Goal: Transaction & Acquisition: Book appointment/travel/reservation

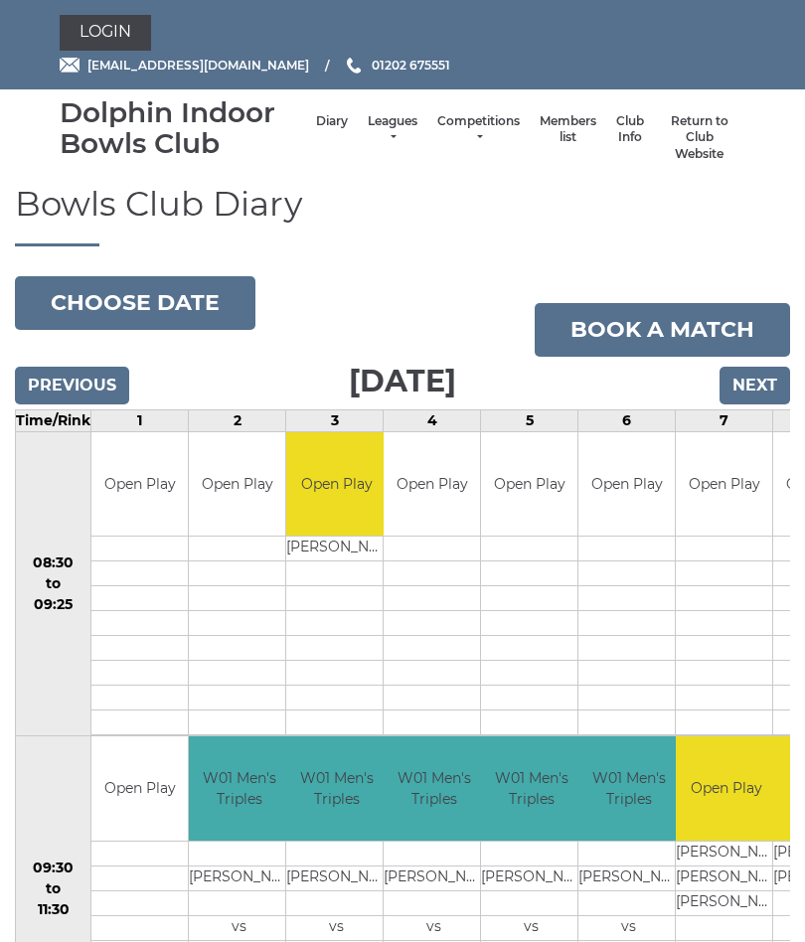
click at [115, 40] on link "Login" at bounding box center [105, 33] width 91 height 36
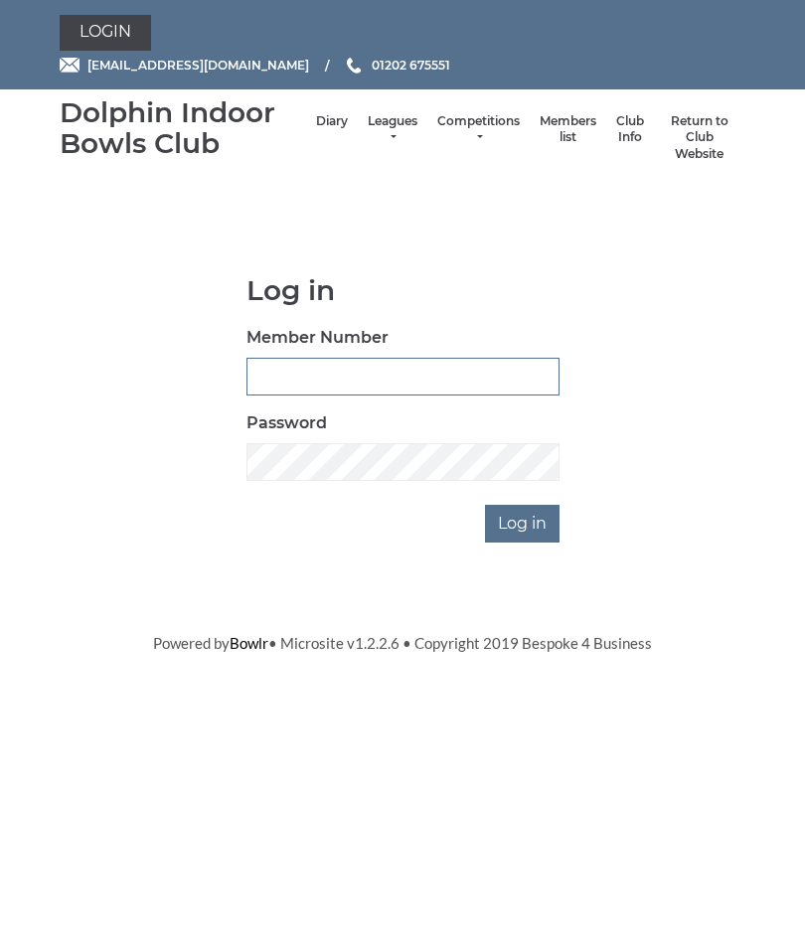
click at [314, 380] on input "Member Number" at bounding box center [402, 377] width 313 height 38
type input "3547"
click at [530, 523] on input "Log in" at bounding box center [522, 524] width 75 height 38
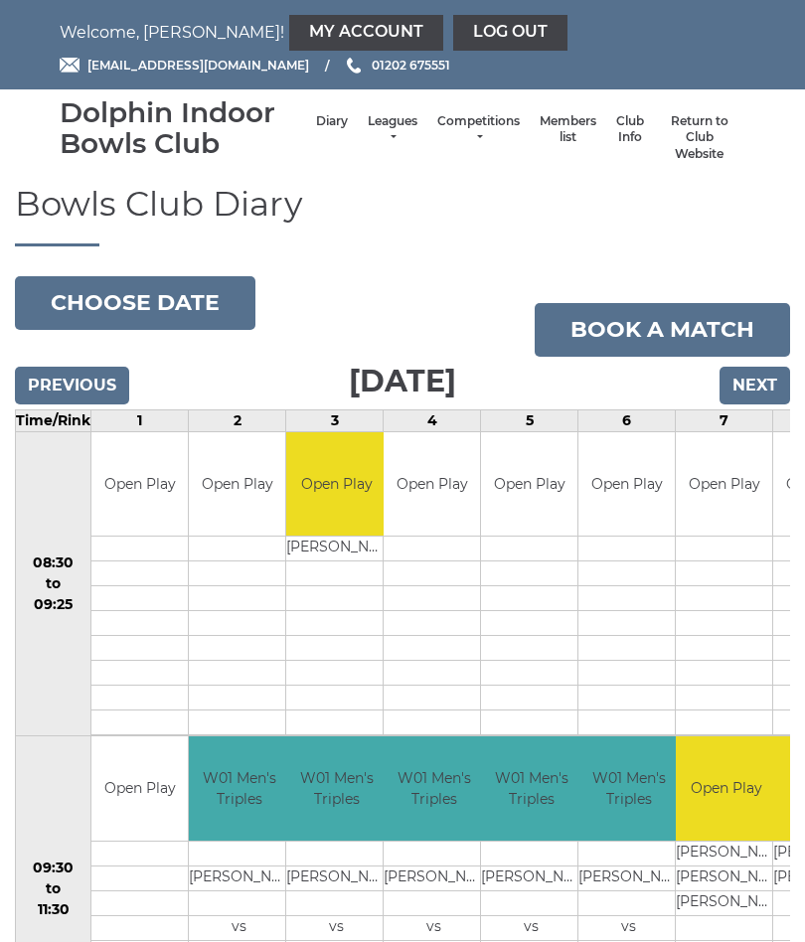
click at [655, 322] on link "Book a match" at bounding box center [662, 330] width 255 height 54
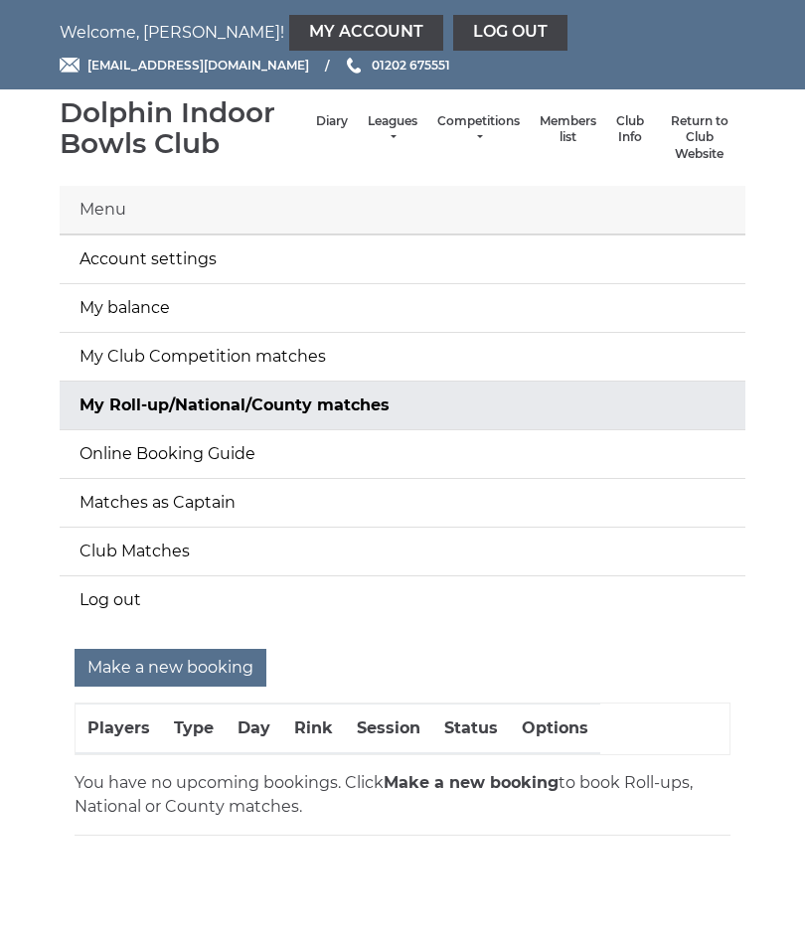
click at [210, 670] on input "Make a new booking" at bounding box center [171, 668] width 192 height 38
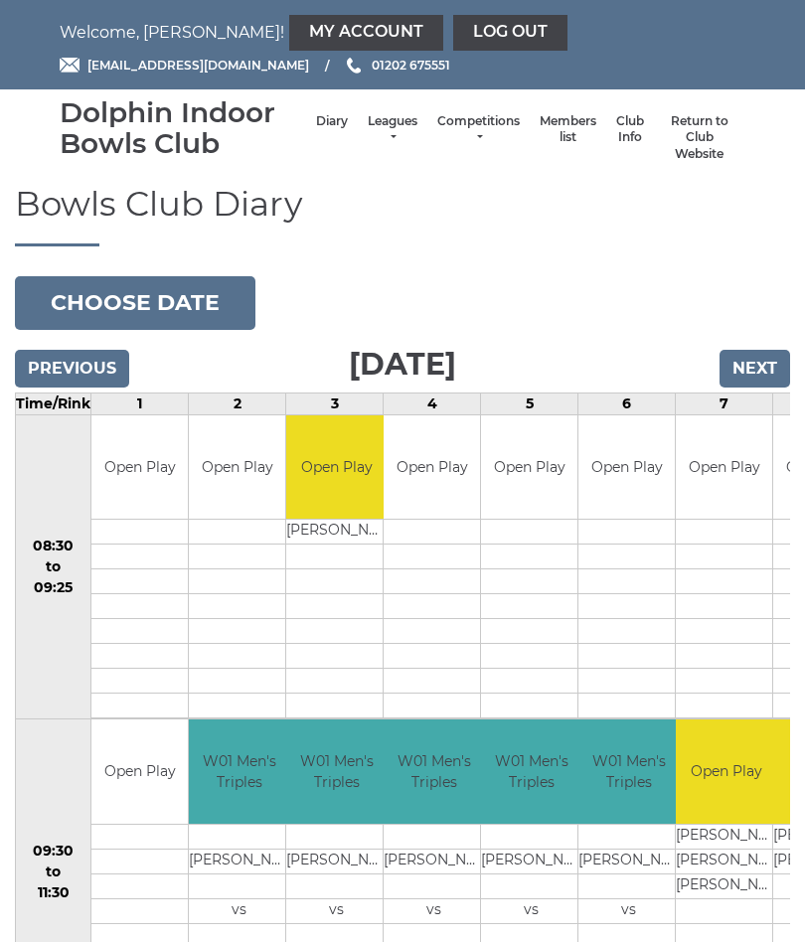
click at [765, 368] on input "Next" at bounding box center [754, 369] width 71 height 38
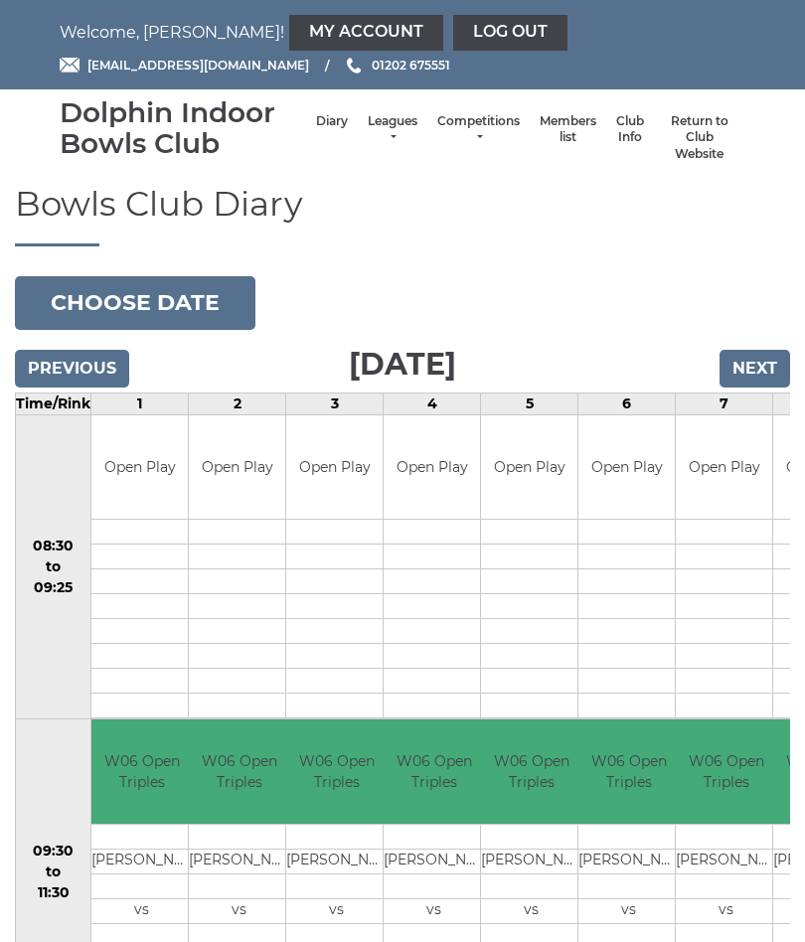
click at [754, 366] on input "Next" at bounding box center [754, 369] width 71 height 38
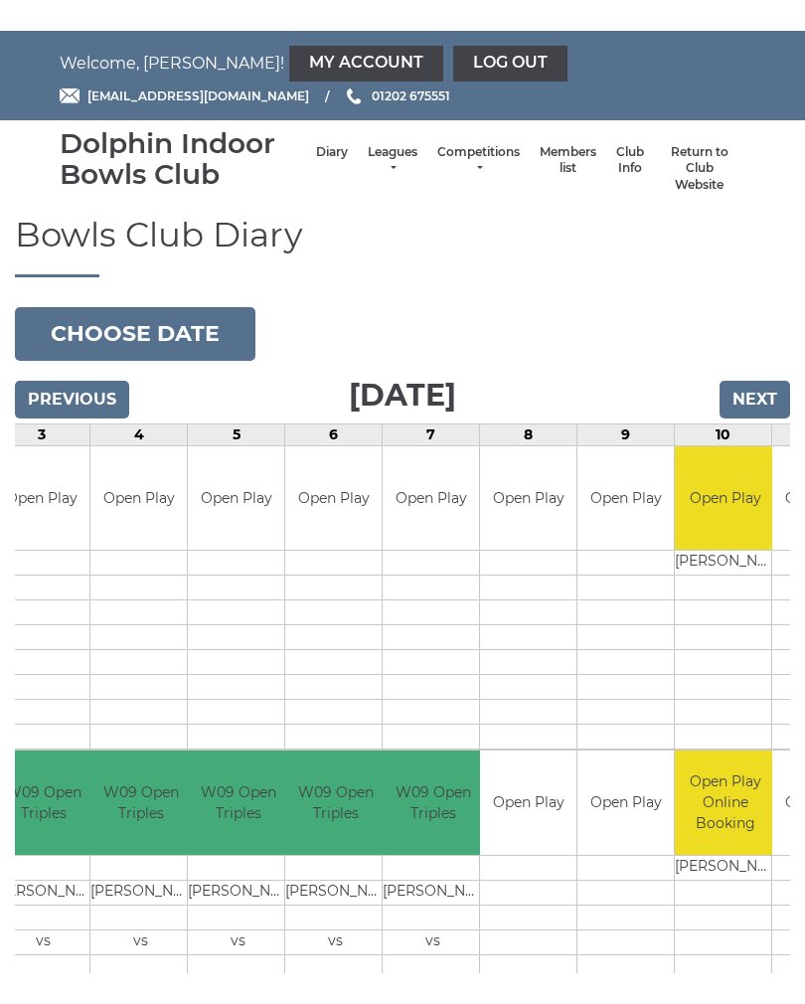
scroll to position [0, 311]
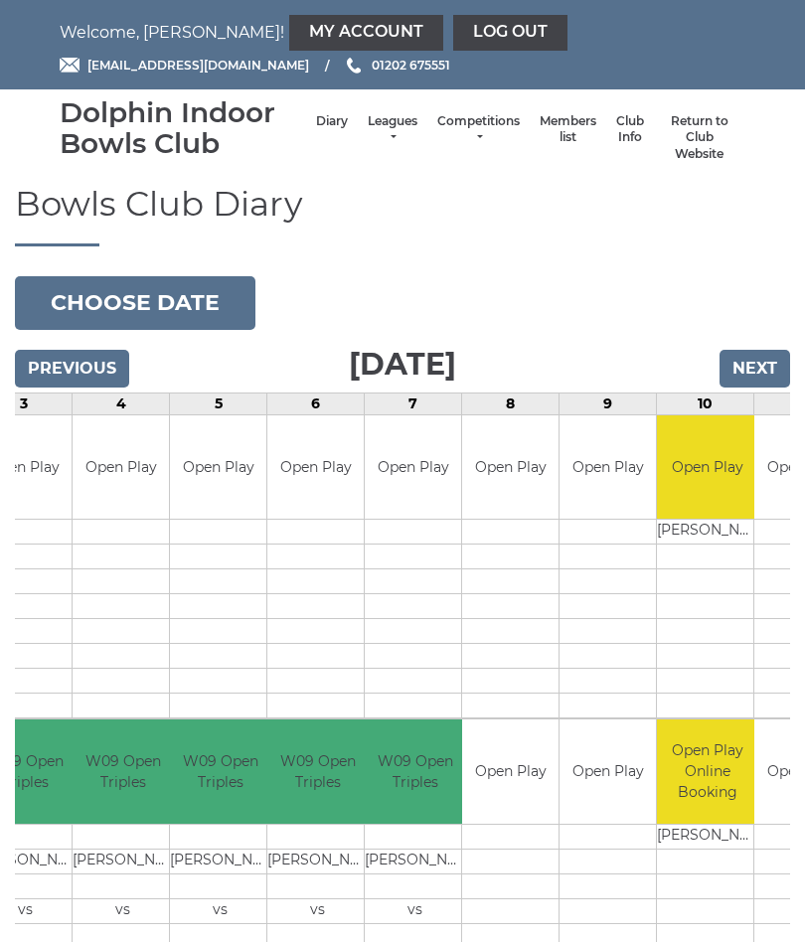
click at [0, 0] on link "Book slot" at bounding box center [0, 0] width 0 height 0
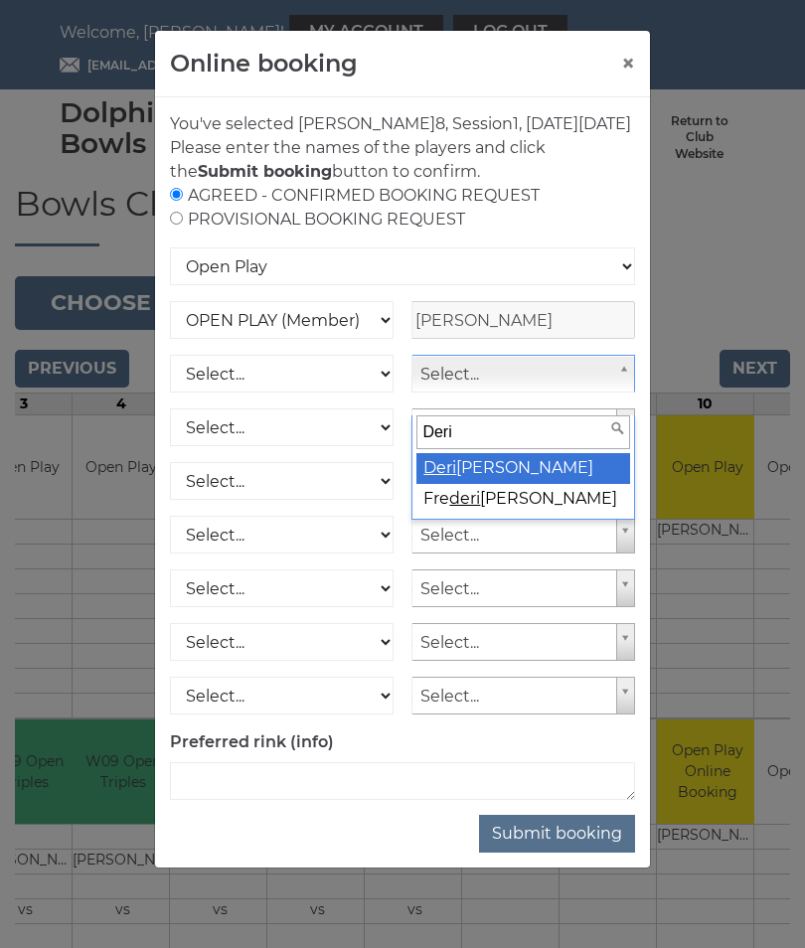
type input "Deric"
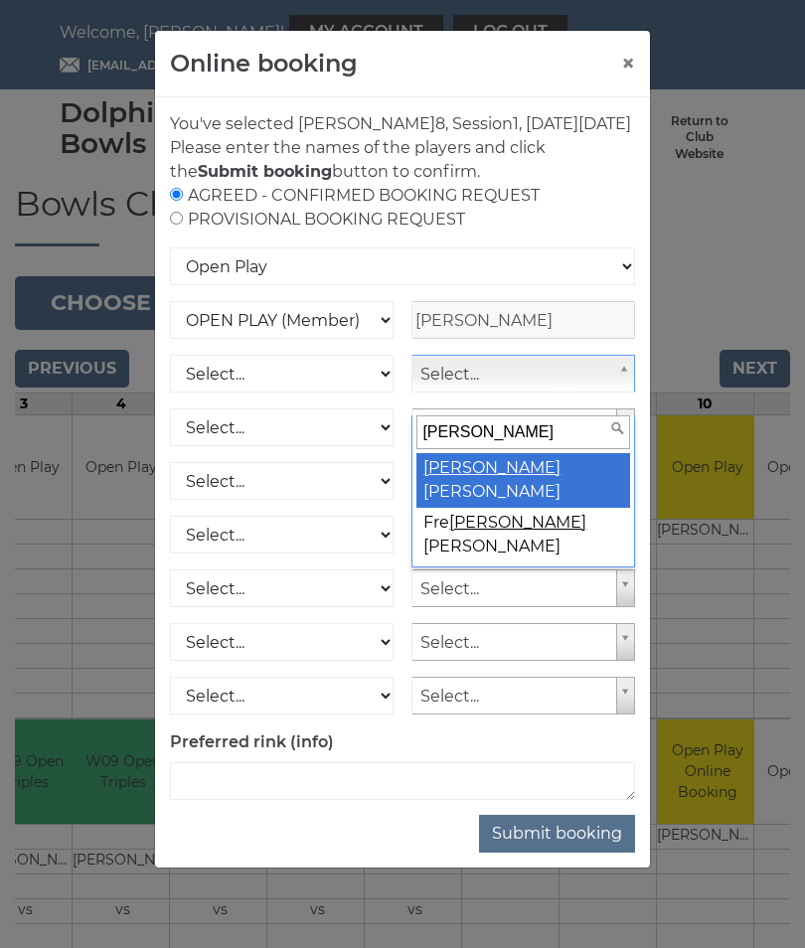
select select "1536"
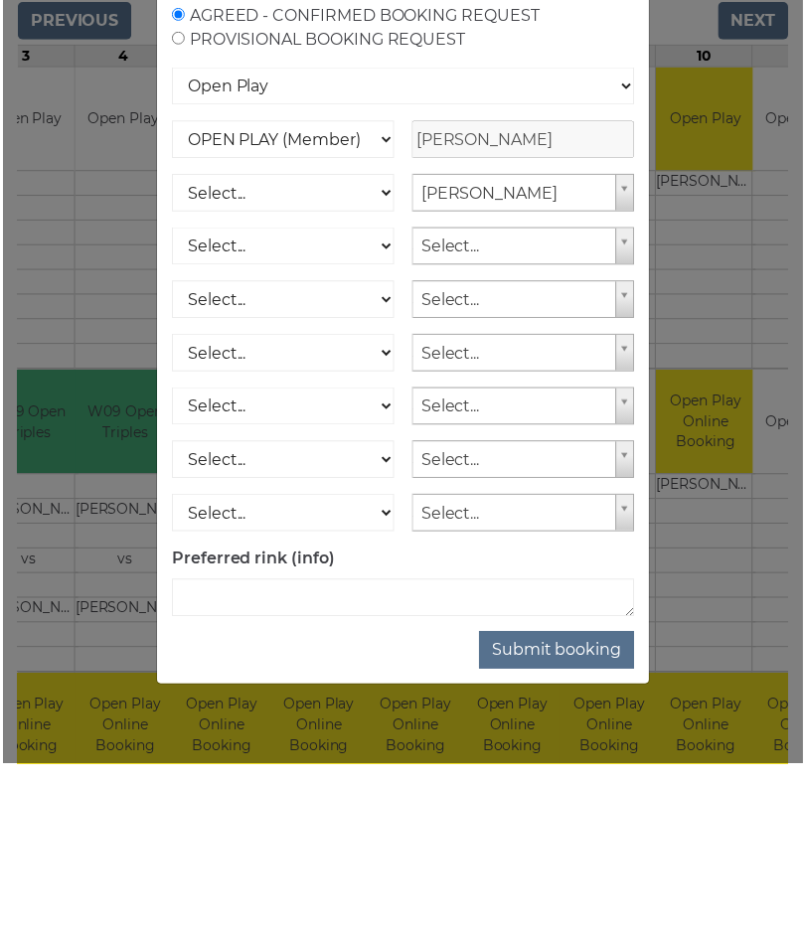
scroll to position [348, 0]
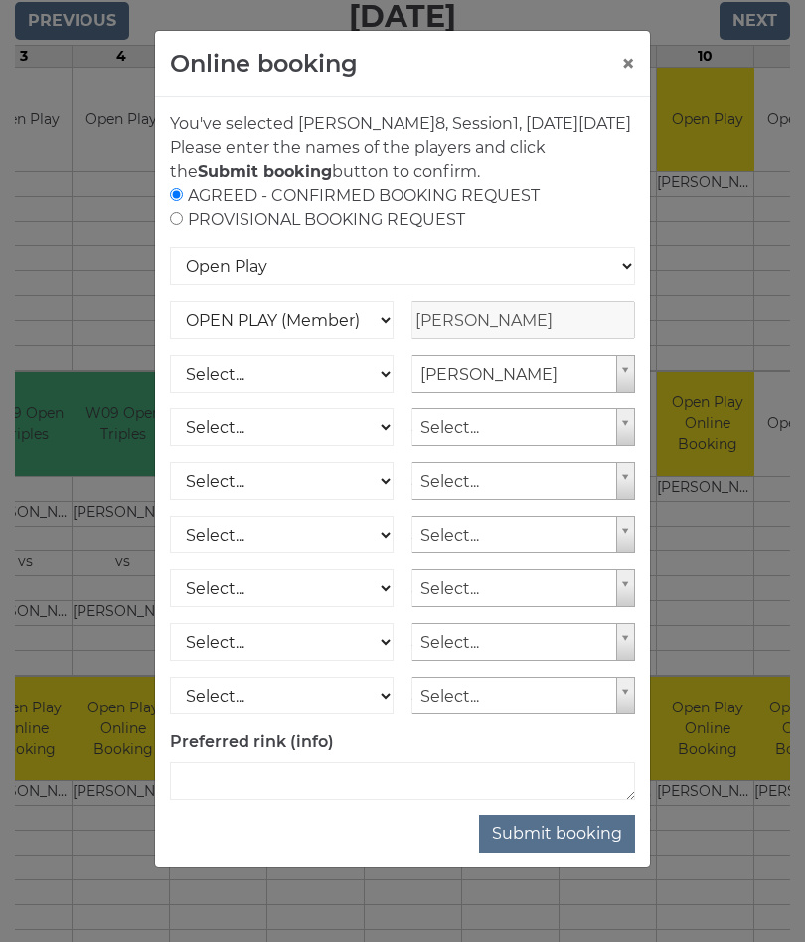
click at [577, 851] on button "Submit booking" at bounding box center [557, 834] width 156 height 38
click at [629, 285] on select "Open Play National Competition - Singles National Competition - Pairs National …" at bounding box center [402, 266] width 465 height 38
click at [333, 800] on textarea at bounding box center [402, 781] width 465 height 38
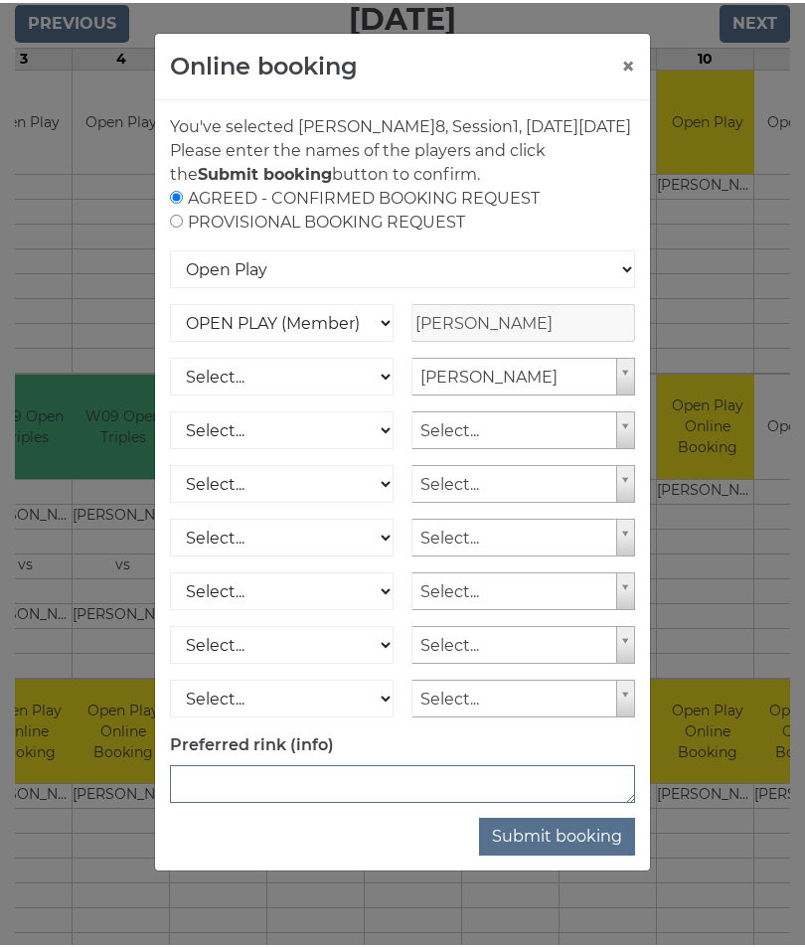
scroll to position [545, 0]
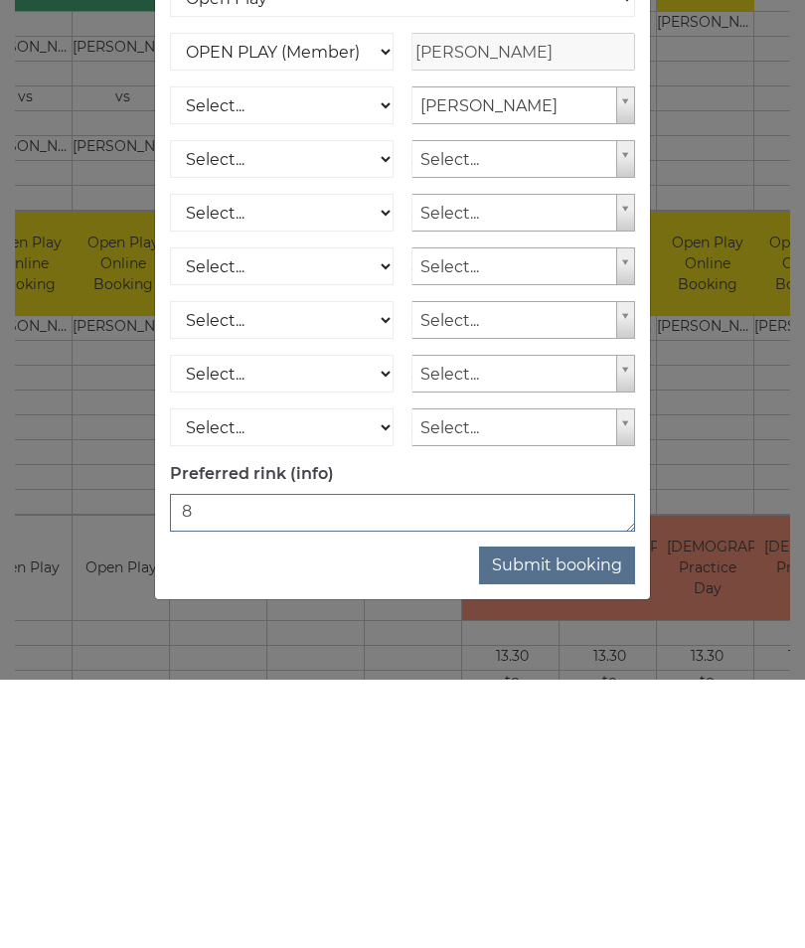
type textarea "8"
click at [579, 815] on button "Submit booking" at bounding box center [557, 834] width 156 height 38
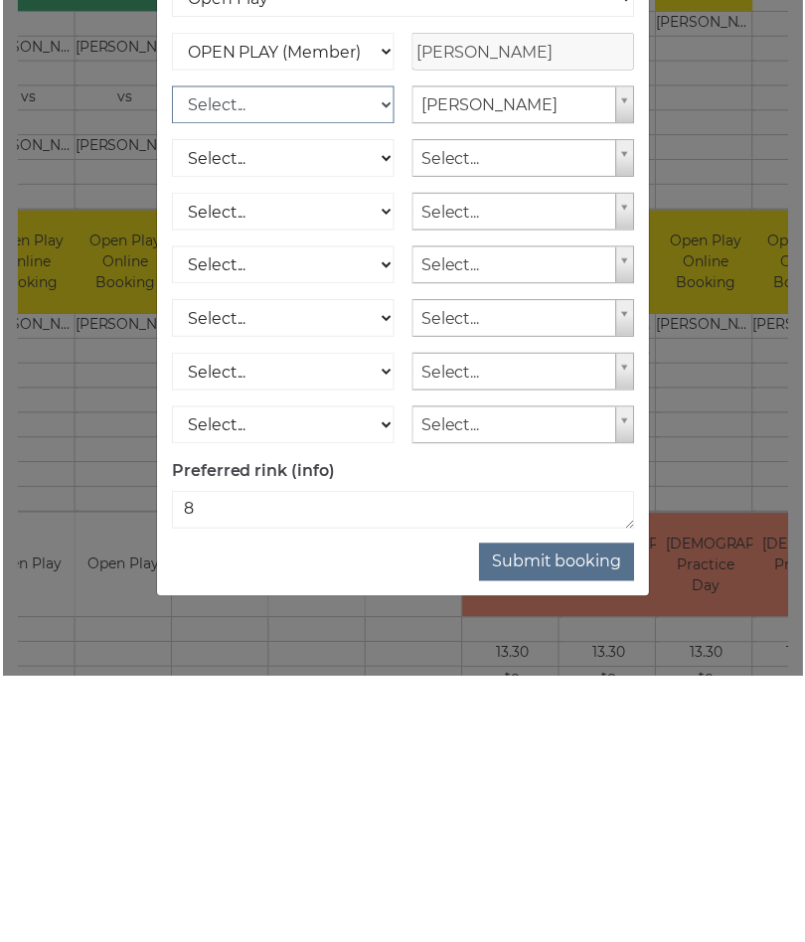
scroll to position [813, 0]
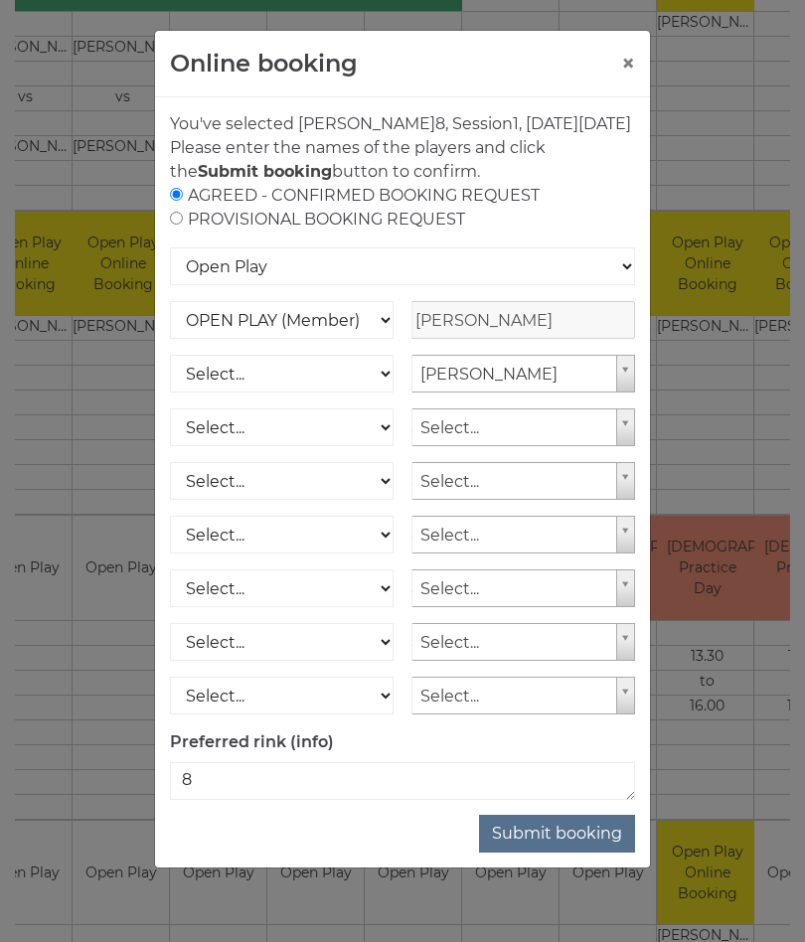
click at [562, 853] on button "Submit booking" at bounding box center [557, 834] width 156 height 38
click at [393, 339] on select "OPEN PLAY (Member) SPOONS (Member) 16 - 30 Club (Member) National County (Membe…" at bounding box center [282, 320] width 224 height 38
click at [574, 853] on button "Submit booking" at bounding box center [557, 834] width 156 height 38
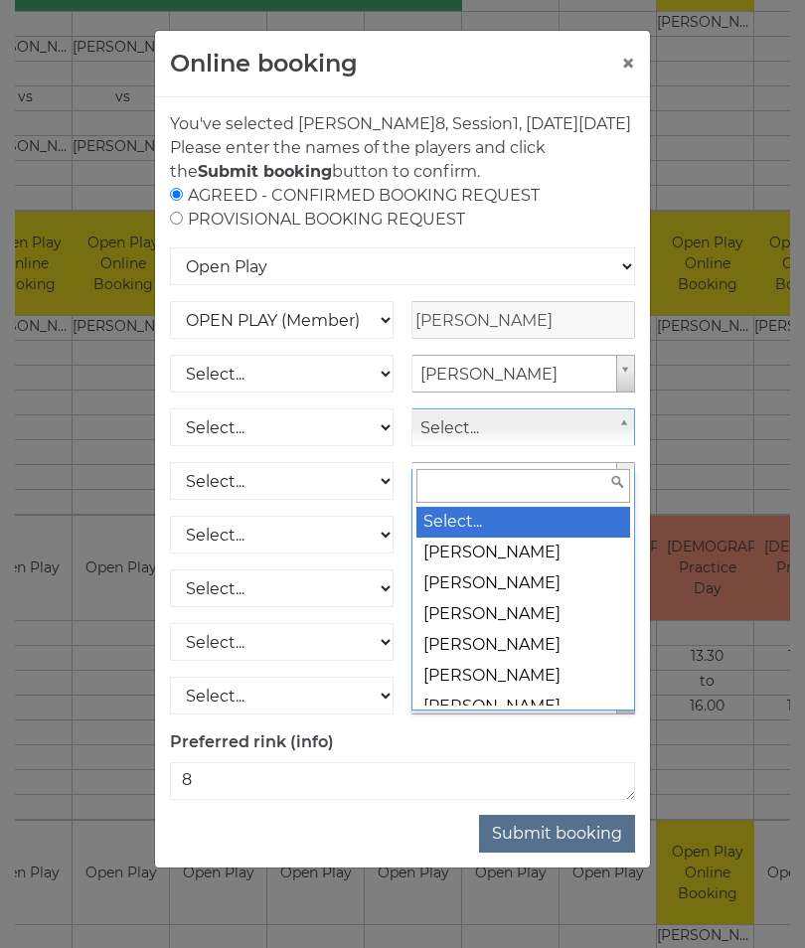
type input "i"
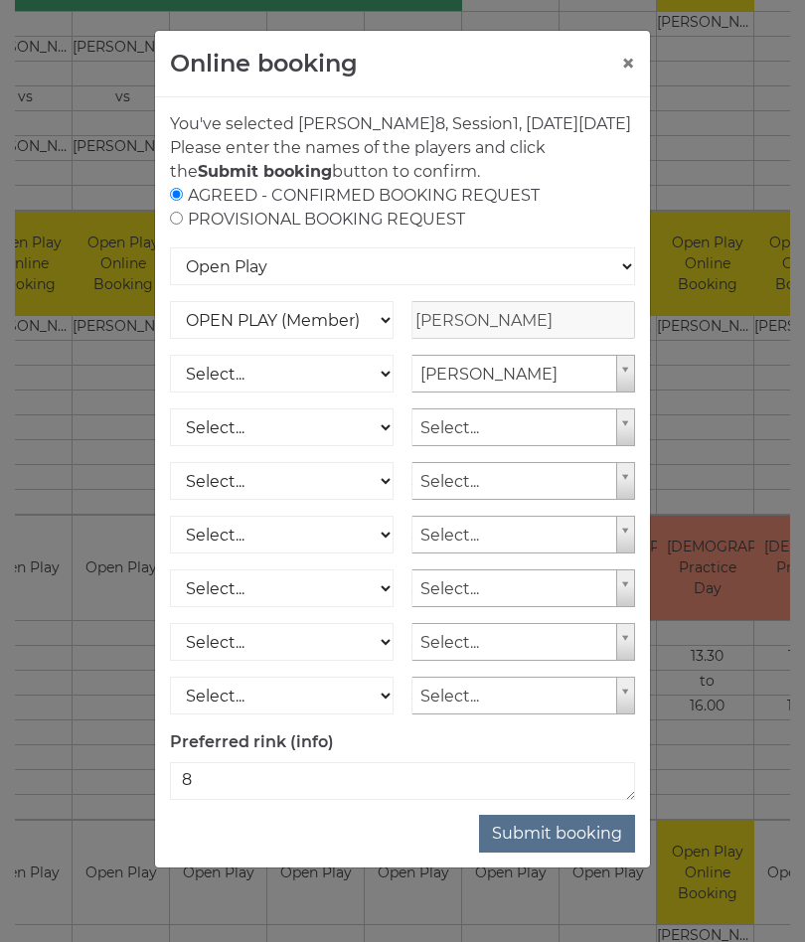
click at [578, 853] on button "Submit booking" at bounding box center [557, 834] width 156 height 38
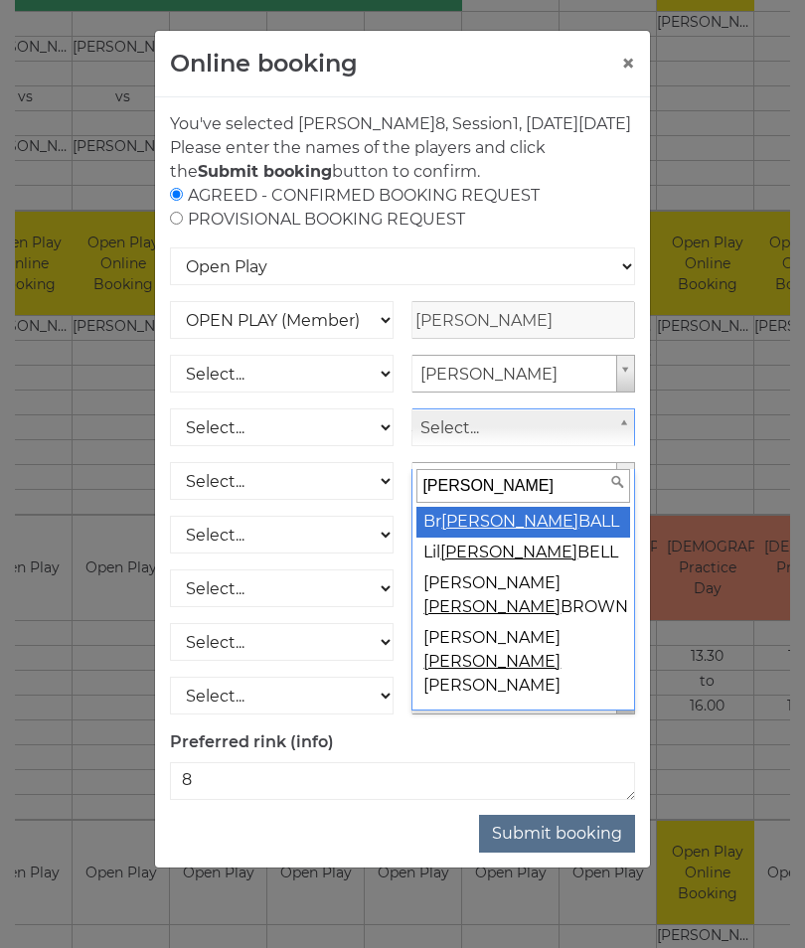
type input "ian v"
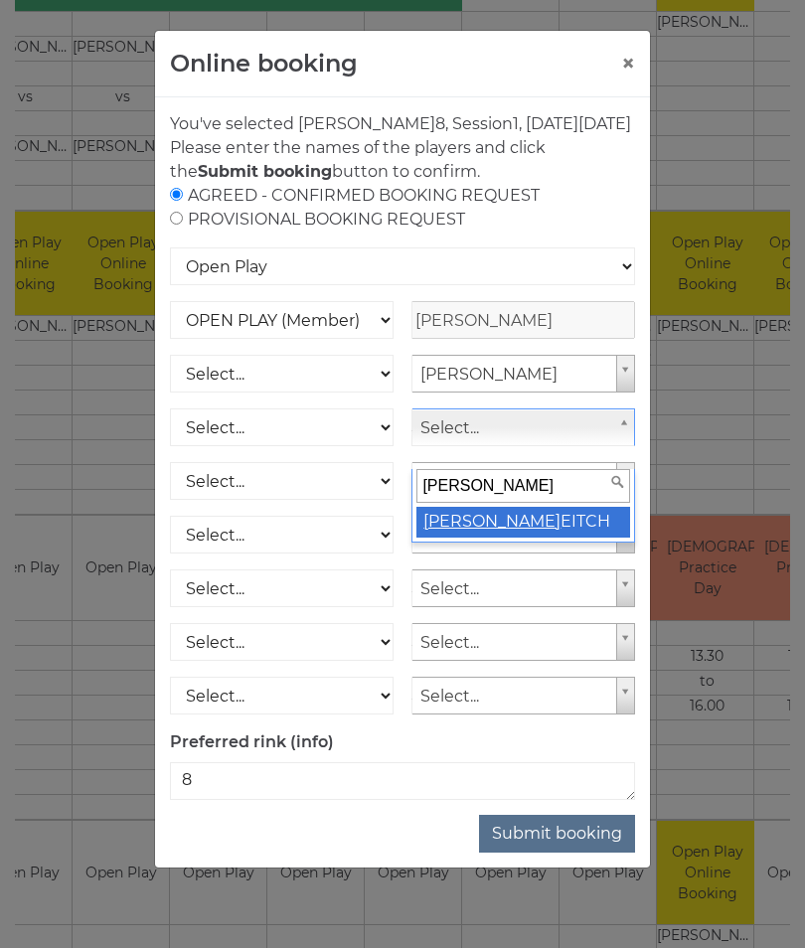
select select
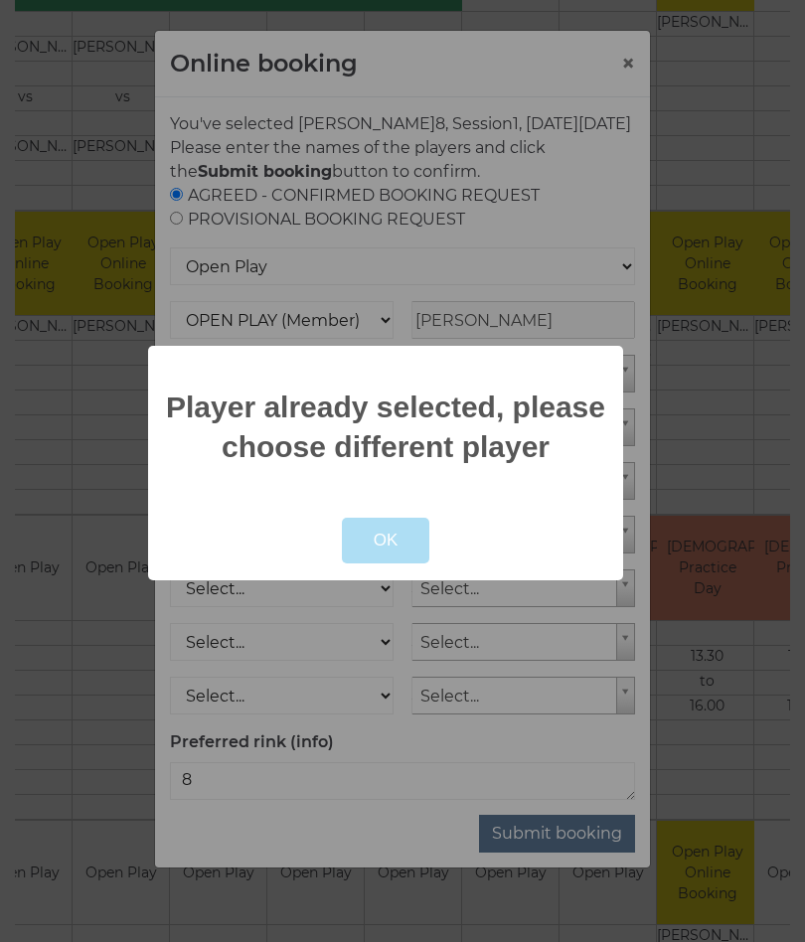
click at [401, 539] on button "OK" at bounding box center [386, 541] width 88 height 46
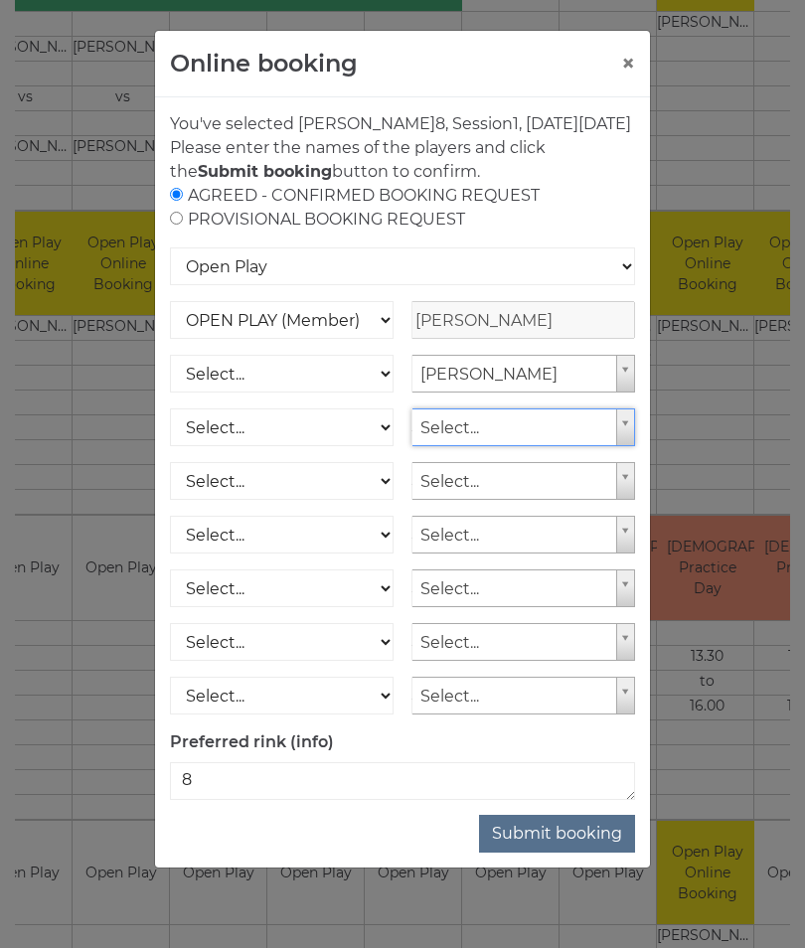
click at [741, 453] on div "Online booking × You've selected Rink 8 , Session 1 , on Wednesday 1st of Octob…" at bounding box center [402, 474] width 805 height 948
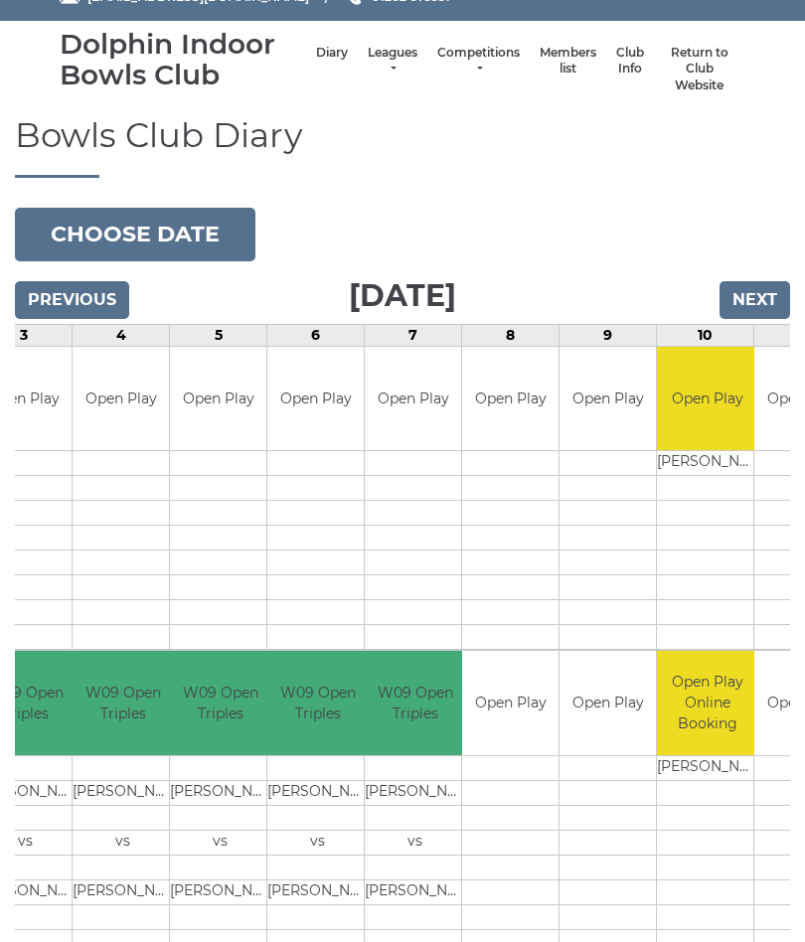
scroll to position [0, 0]
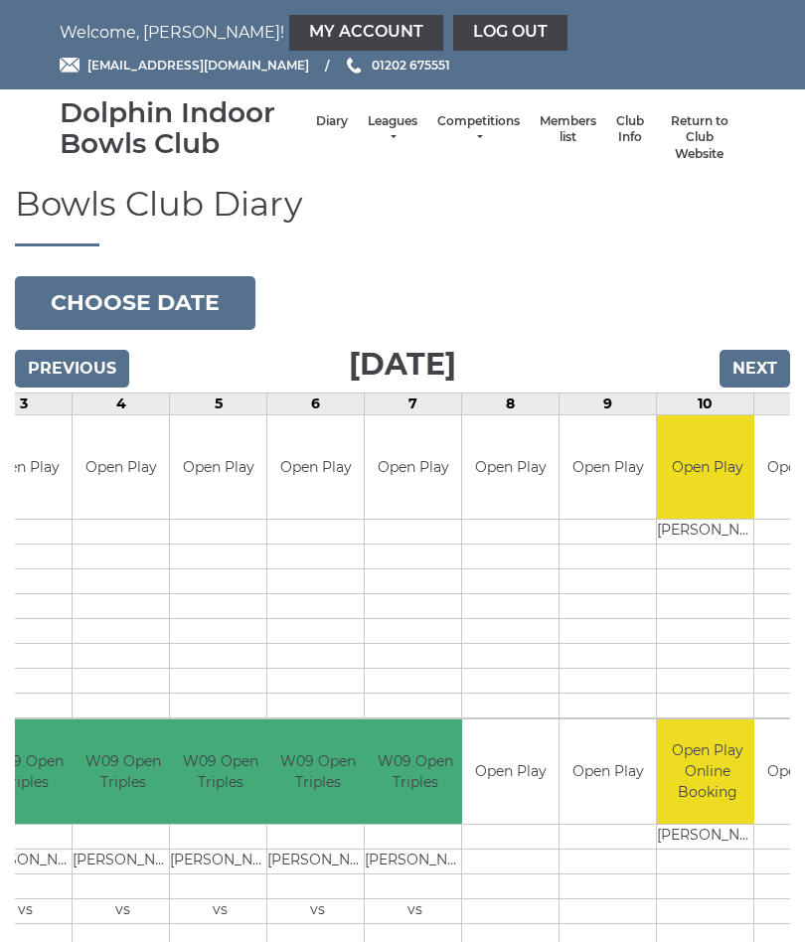
click at [0, 0] on link "Book slot" at bounding box center [0, 0] width 0 height 0
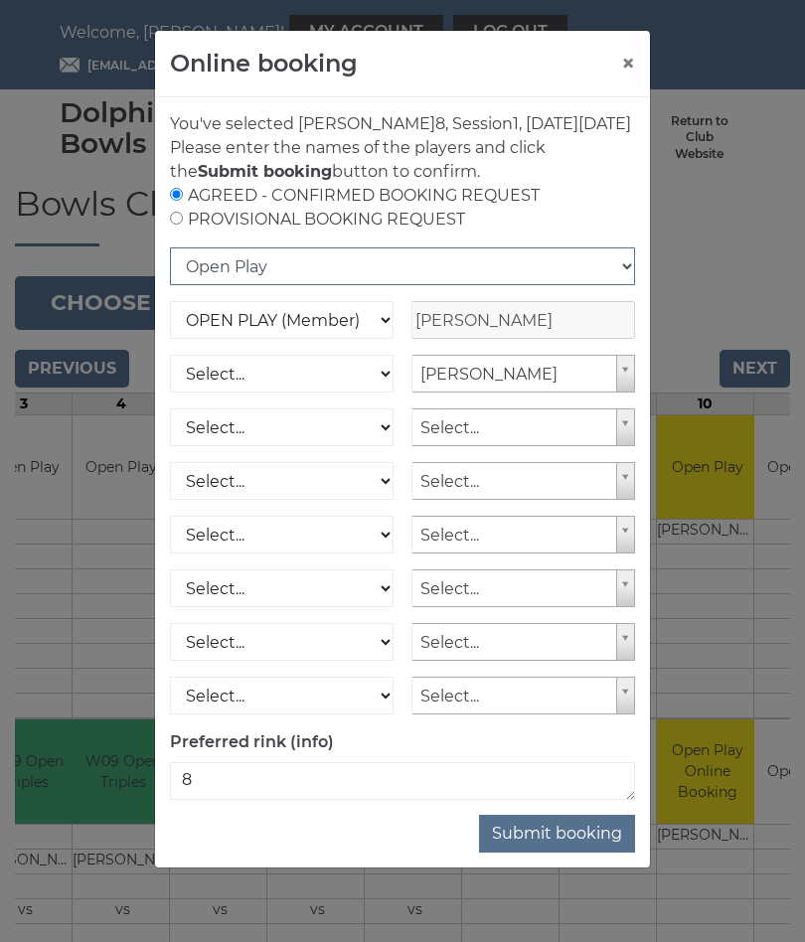
click at [634, 285] on select "Open Play National Competition - Singles National Competition - Pairs National …" at bounding box center [402, 266] width 465 height 38
click at [559, 853] on button "Submit booking" at bounding box center [557, 834] width 156 height 38
click at [553, 853] on button "Submit booking" at bounding box center [557, 834] width 156 height 38
click at [560, 853] on button "Submit booking" at bounding box center [557, 834] width 156 height 38
click at [341, 393] on select "Select... OPEN PLAY (Member) OPEN PLAY (Visitor) SPOONS (Member) SPOONS (Visito…" at bounding box center [282, 374] width 224 height 38
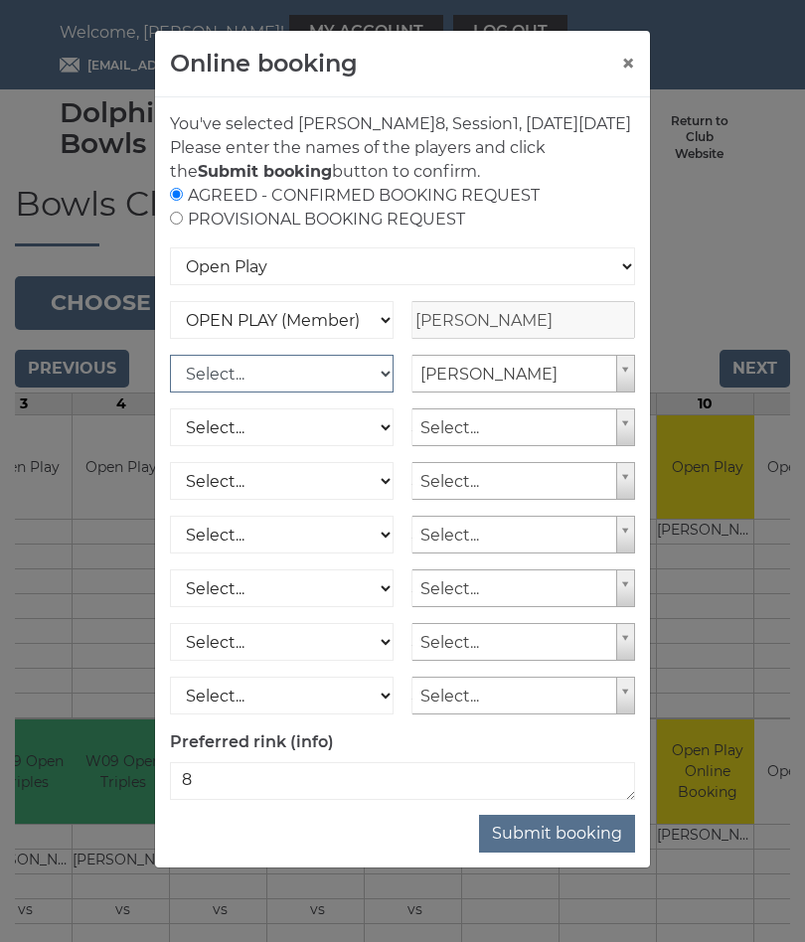
select select "1_12"
click at [569, 853] on button "Submit booking" at bounding box center [557, 834] width 156 height 38
click at [392, 393] on select "Select... OPEN PLAY (Member) OPEN PLAY (Visitor) SPOONS (Member) SPOONS (Visito…" at bounding box center [282, 374] width 224 height 38
click at [572, 853] on button "Submit booking" at bounding box center [557, 834] width 156 height 38
click at [564, 853] on button "Submit booking" at bounding box center [557, 834] width 156 height 38
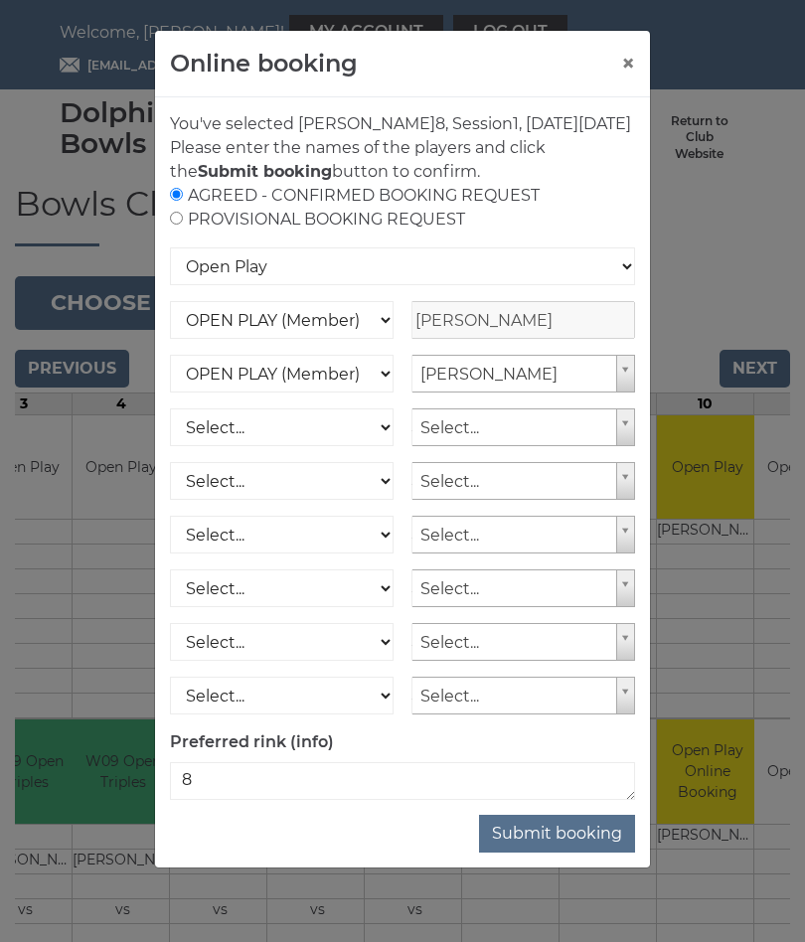
click at [567, 853] on button "Submit booking" at bounding box center [557, 834] width 156 height 38
click at [570, 853] on button "Submit booking" at bounding box center [557, 834] width 156 height 38
click at [562, 853] on button "Submit booking" at bounding box center [557, 834] width 156 height 38
click at [178, 225] on input "radio" at bounding box center [176, 218] width 13 height 13
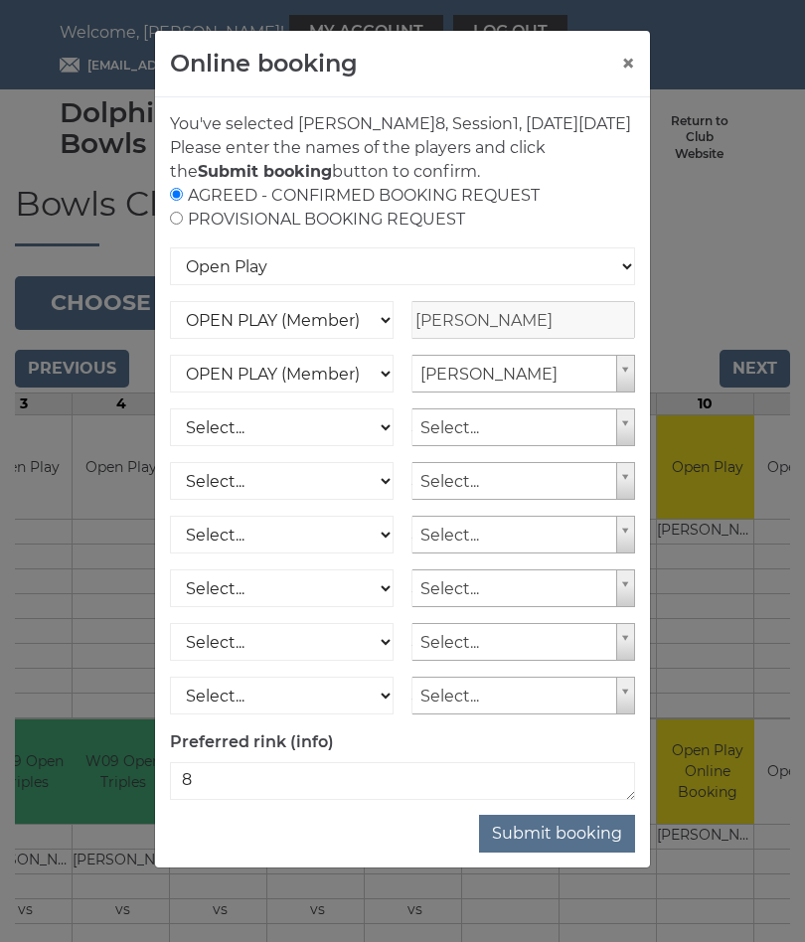
radio input "true"
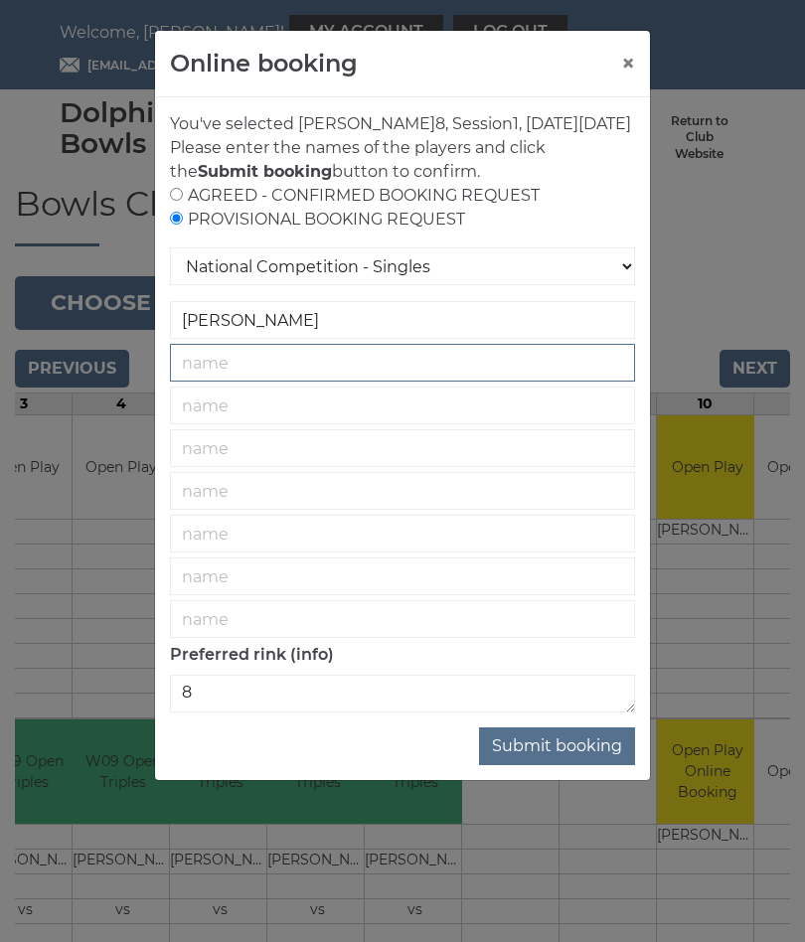
click at [319, 382] on input "text" at bounding box center [402, 363] width 465 height 38
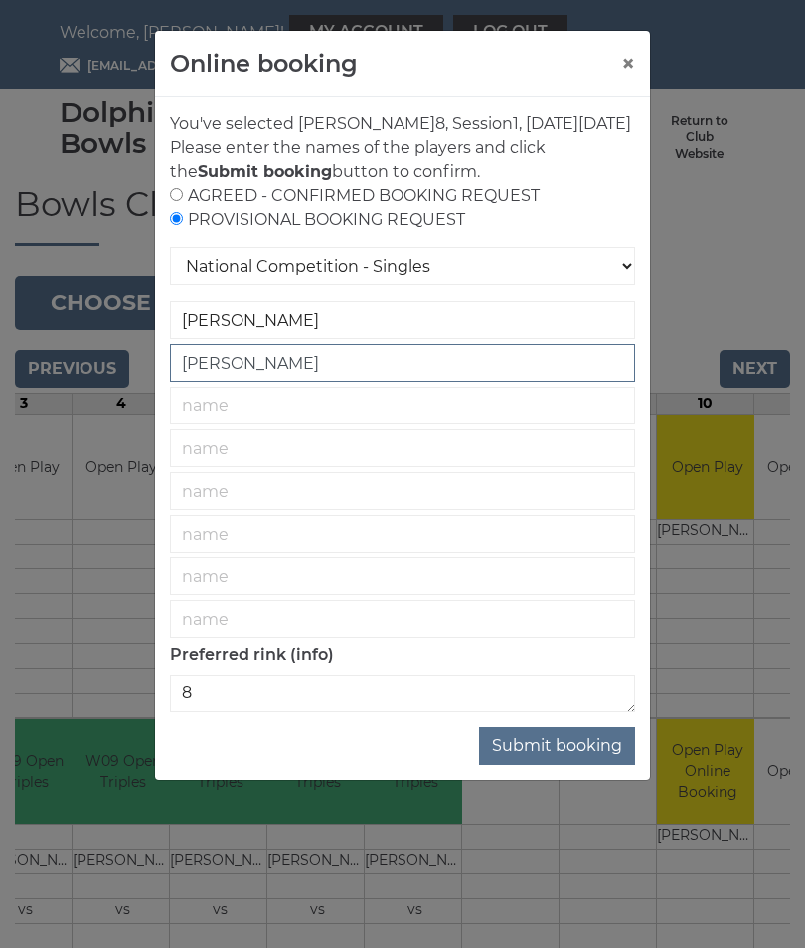
type input "Deric Pritchard"
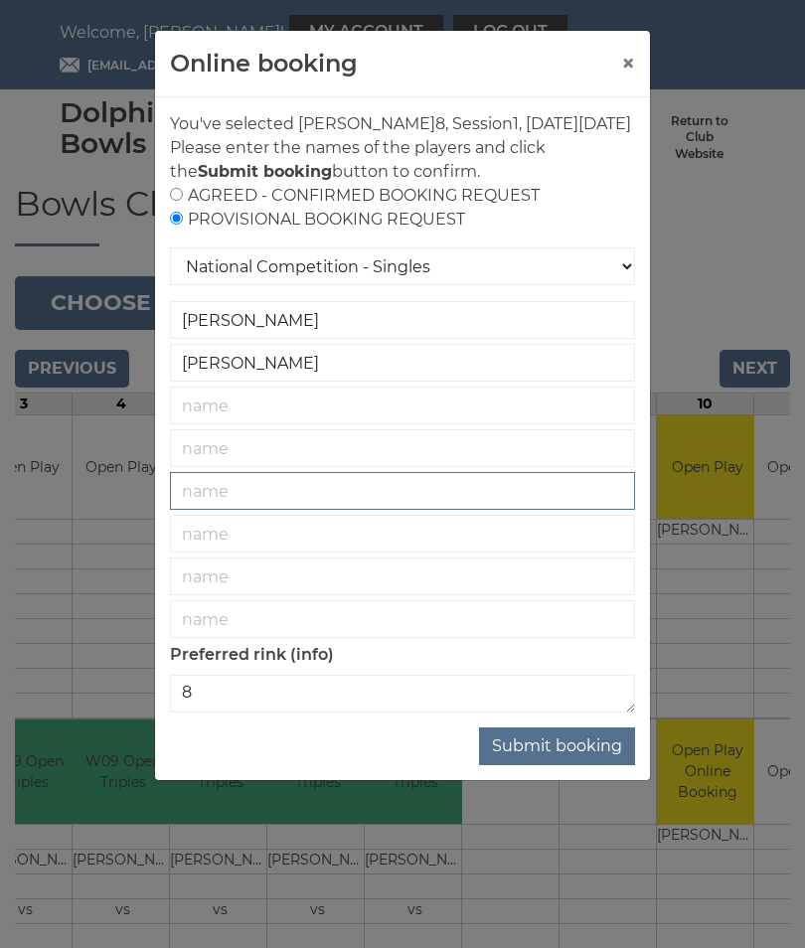
click at [561, 510] on input "text" at bounding box center [402, 491] width 465 height 38
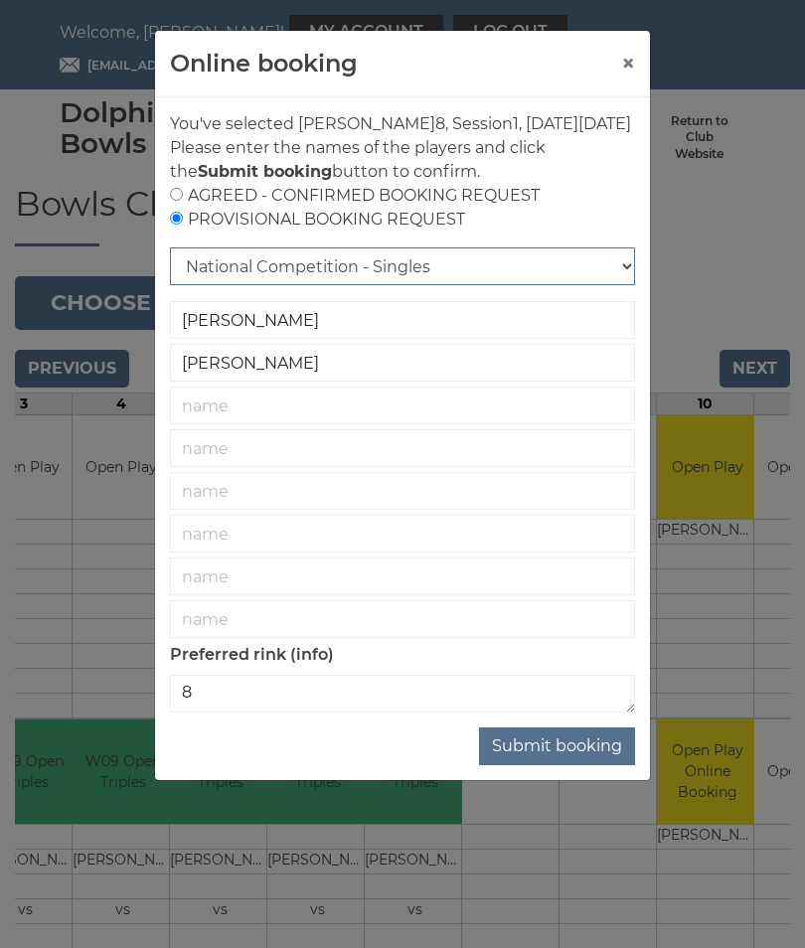
click at [625, 285] on select "National Competition - Singles National Competition - Pairs National Competitio…" at bounding box center [402, 266] width 465 height 38
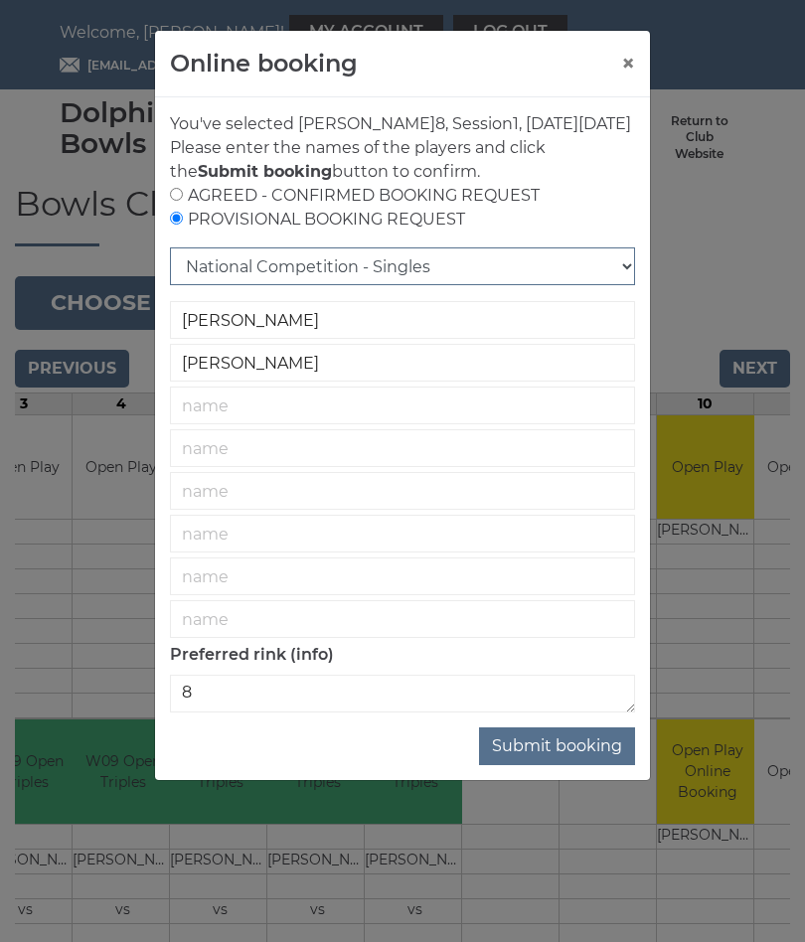
click at [628, 285] on select "National Competition - Singles National Competition - Pairs National Competitio…" at bounding box center [402, 266] width 465 height 38
click at [627, 285] on select "National Competition - Singles National Competition - Pairs National Competitio…" at bounding box center [402, 266] width 465 height 38
select select "7"
click at [632, 285] on select "National Competition - Singles National Competition - Pairs National Competitio…" at bounding box center [402, 266] width 465 height 38
click at [183, 201] on input "radio" at bounding box center [176, 194] width 13 height 13
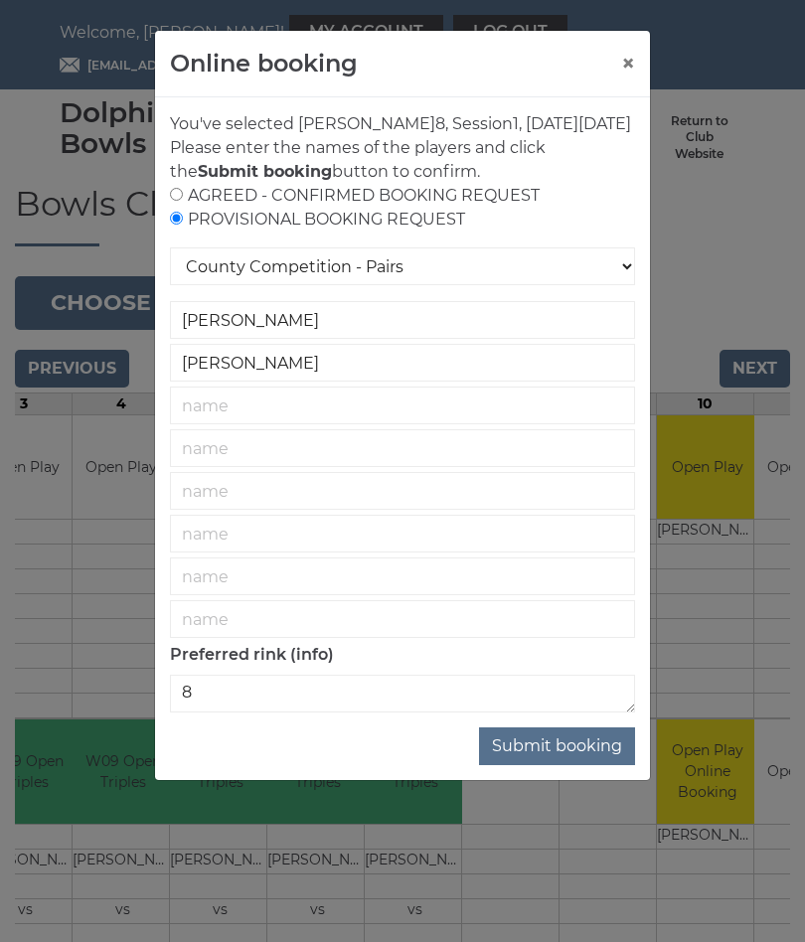
radio input "true"
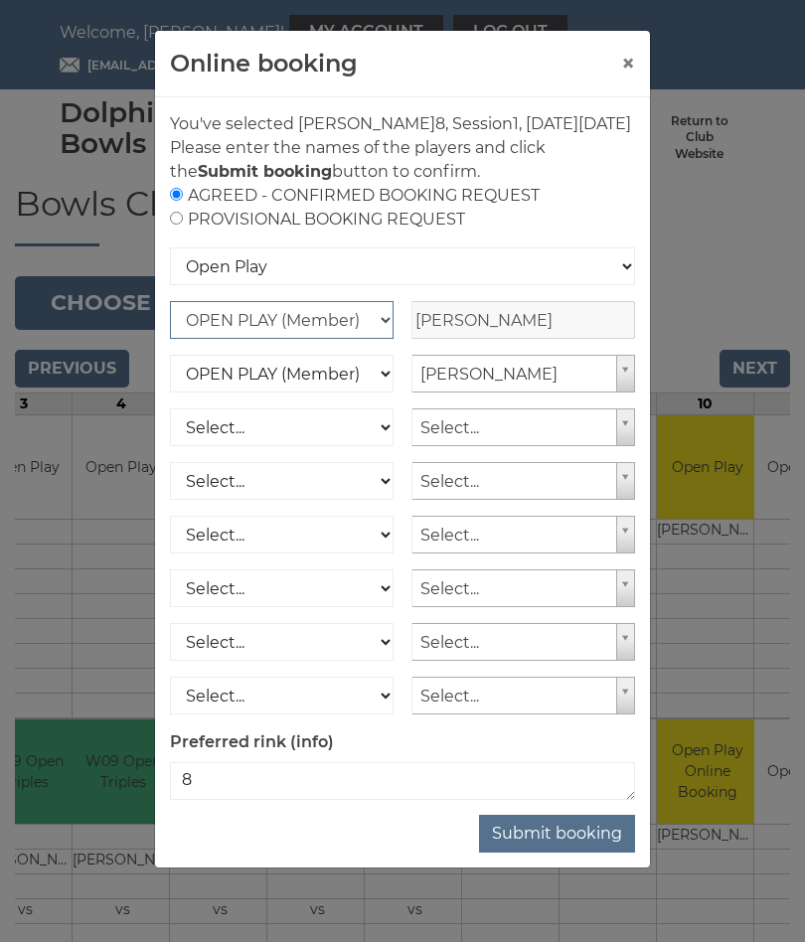
click at [391, 339] on select "OPEN PLAY (Member) SPOONS (Member) 16 - 30 Club (Member) National County (Membe…" at bounding box center [282, 320] width 224 height 38
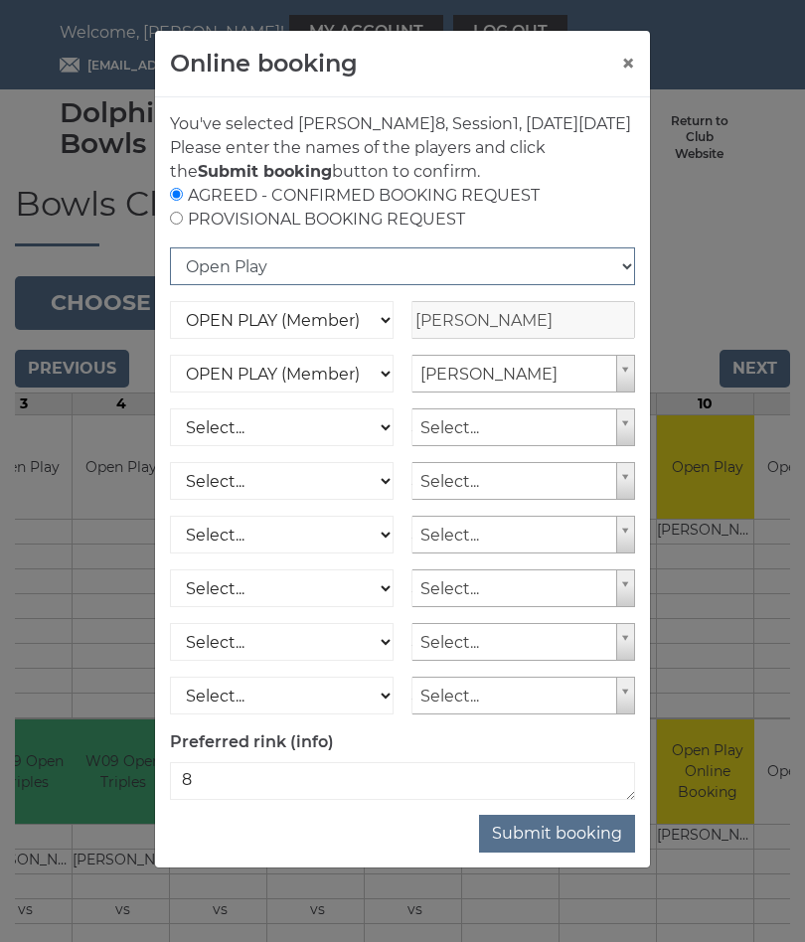
click at [632, 285] on select "Open Play National Competition - Singles National Competition - Pairs National …" at bounding box center [402, 266] width 465 height 38
click at [564, 853] on button "Submit booking" at bounding box center [557, 834] width 156 height 38
click at [574, 853] on button "Submit booking" at bounding box center [557, 834] width 156 height 38
click at [558, 853] on button "Submit booking" at bounding box center [557, 834] width 156 height 38
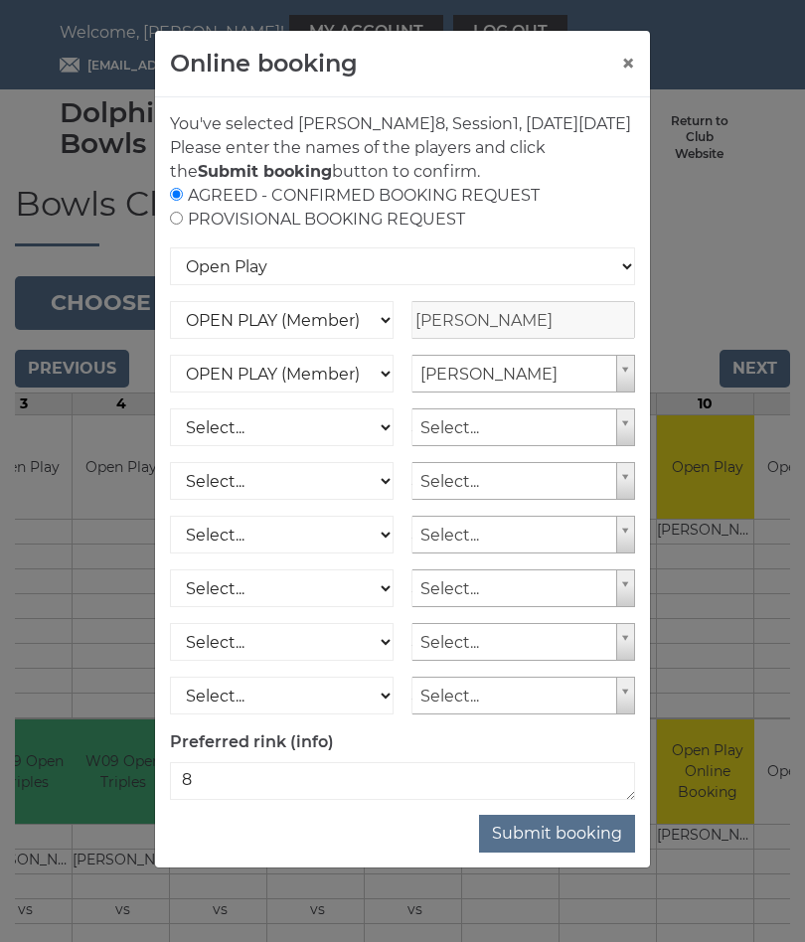
click at [563, 853] on button "Submit booking" at bounding box center [557, 834] width 156 height 38
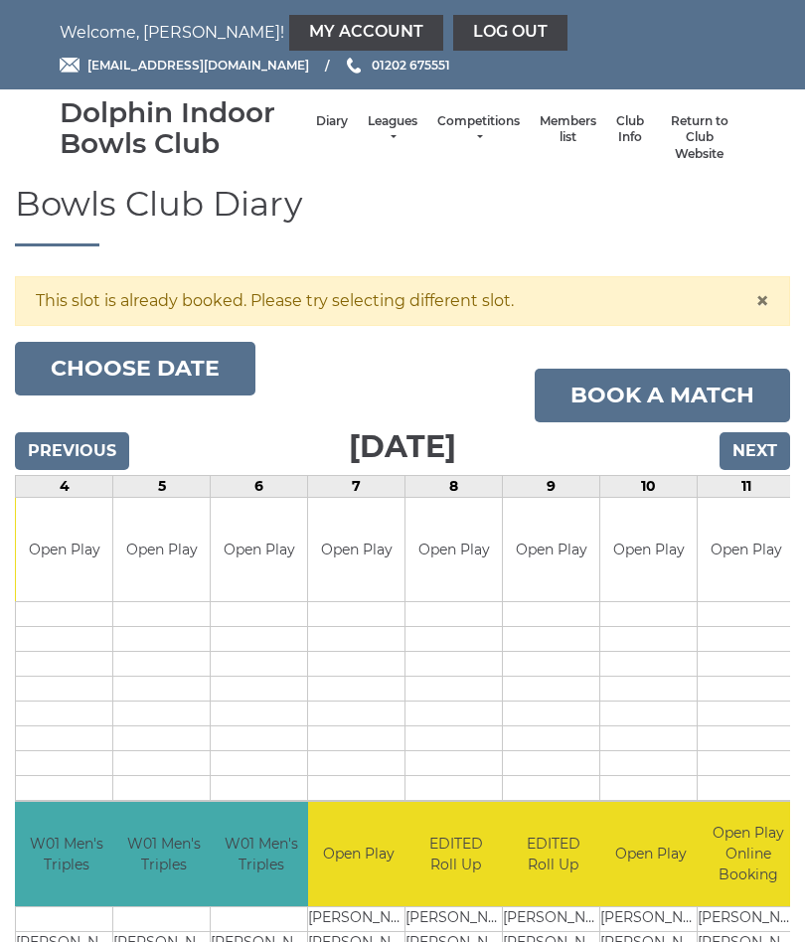
scroll to position [0, 367]
click at [770, 444] on input "Next" at bounding box center [754, 451] width 71 height 38
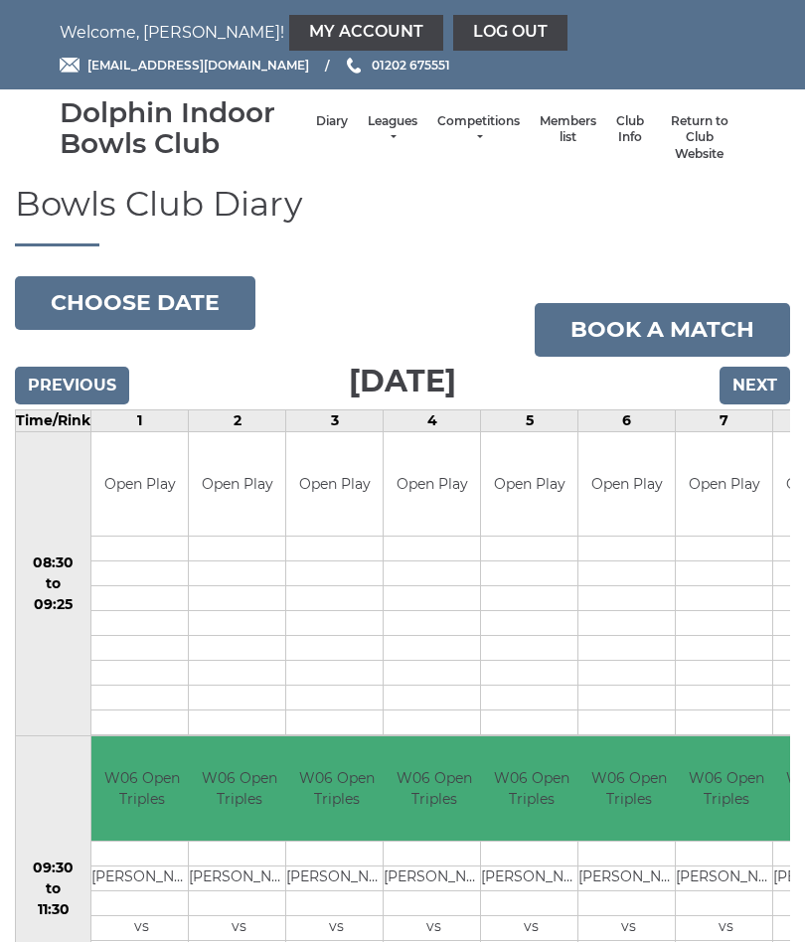
click at [744, 385] on input "Next" at bounding box center [754, 386] width 71 height 38
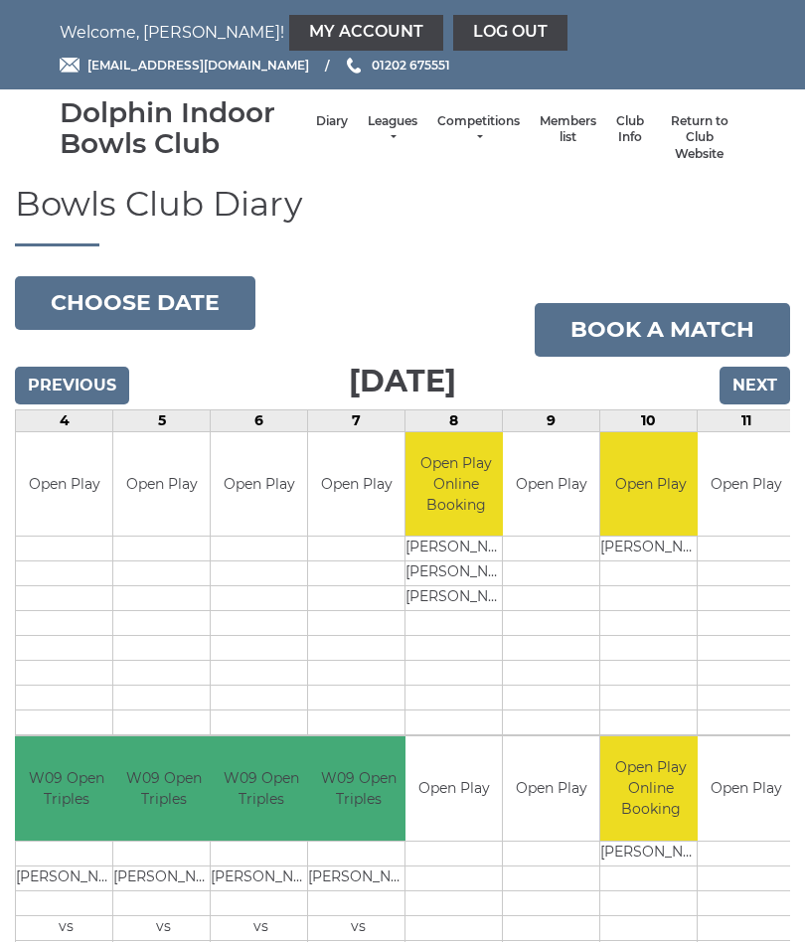
scroll to position [0, 368]
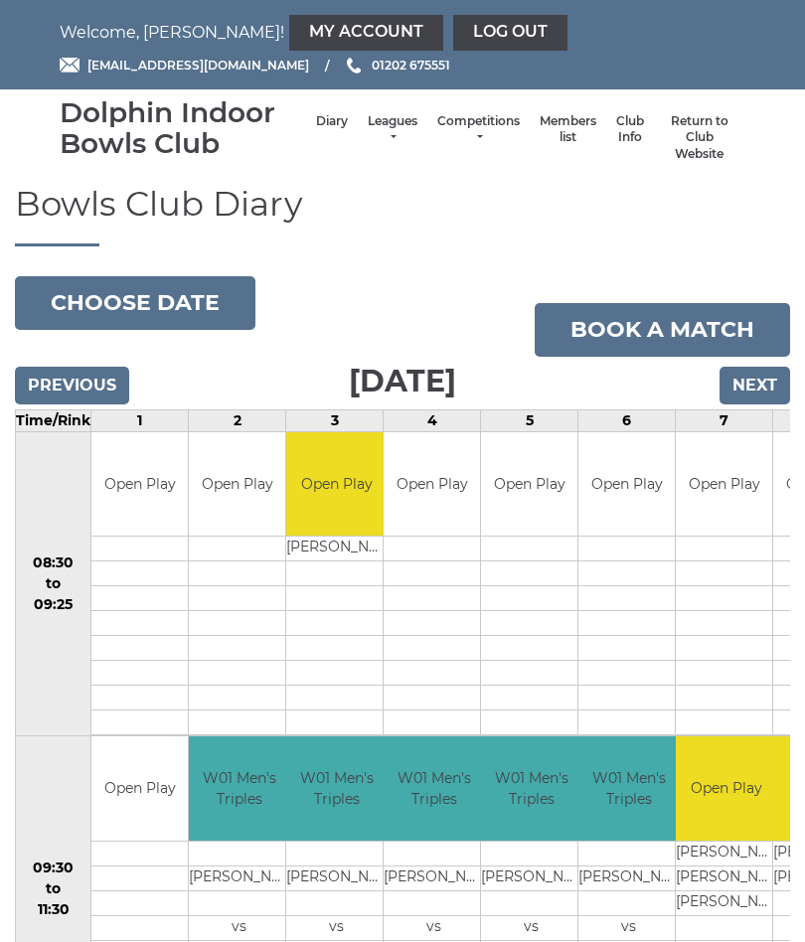
click at [453, 37] on link "Log out" at bounding box center [510, 33] width 114 height 36
